Goal: Information Seeking & Learning: Find specific fact

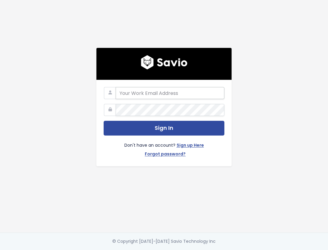
click at [162, 89] on input "email" at bounding box center [170, 93] width 109 height 12
click at [162, 80] on div "Sign In Don't have an account? Sign up Here Forgot password?" at bounding box center [164, 123] width 135 height 86
click at [156, 98] on input "email" at bounding box center [170, 93] width 109 height 12
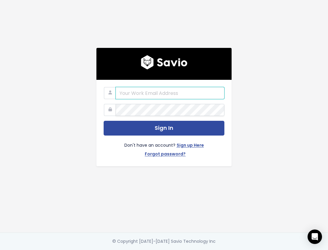
type input "jeremi.jak@zowie.ai"
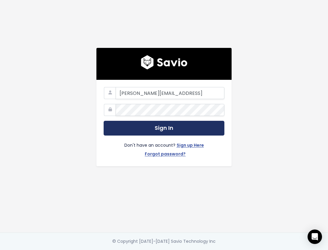
click at [195, 129] on button "Sign In" at bounding box center [164, 128] width 121 height 15
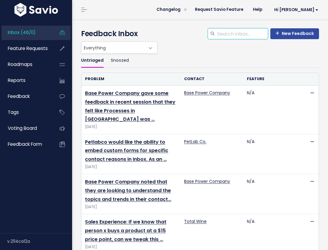
click at [241, 35] on input "search" at bounding box center [242, 33] width 51 height 11
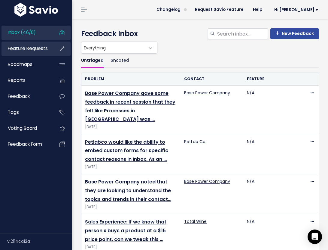
click at [30, 50] on span "Feature Requests" at bounding box center [28, 48] width 40 height 6
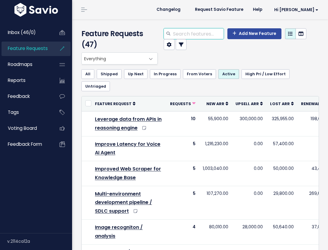
click at [205, 35] on input "search" at bounding box center [198, 33] width 51 height 11
type input "helpscout"
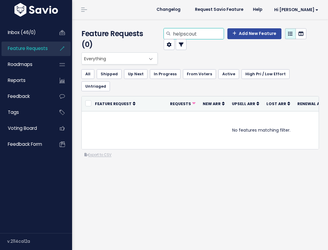
click at [211, 33] on input "helpscout" at bounding box center [198, 33] width 51 height 11
type input "scout"
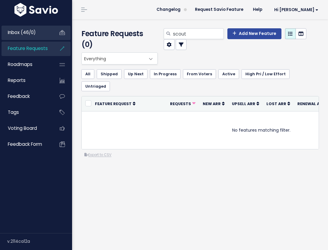
click at [39, 36] on link "Inbox (46/0)" at bounding box center [26, 33] width 48 height 14
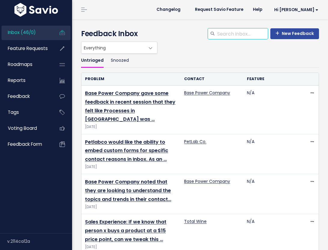
click at [238, 36] on input "search" at bounding box center [242, 33] width 51 height 11
type input "scout"
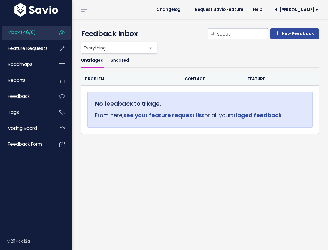
click at [239, 36] on input "scout" at bounding box center [242, 33] width 51 height 11
type input "helpscout"
